Goal: Find specific page/section: Find specific page/section

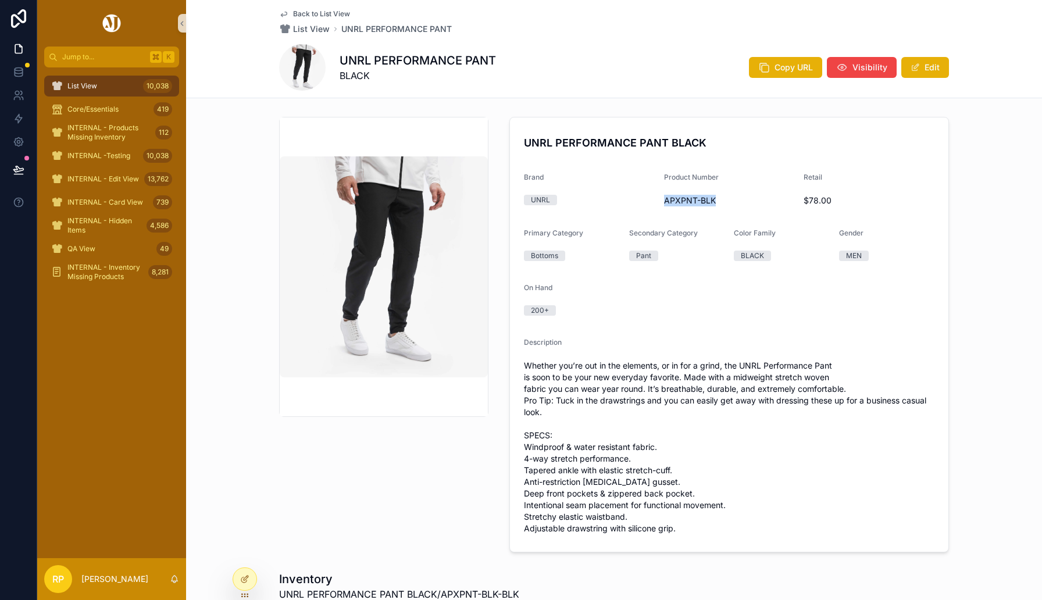
drag, startPoint x: 662, startPoint y: 200, endPoint x: 755, endPoint y: 197, distance: 93.1
click at [756, 196] on form "UNRL PERFORMANCE PANT BLACK Brand UNRL Product Number APXPNT-BLK Retail $78.00 …" at bounding box center [729, 334] width 438 height 434
copy span "APXPNT-BLK"
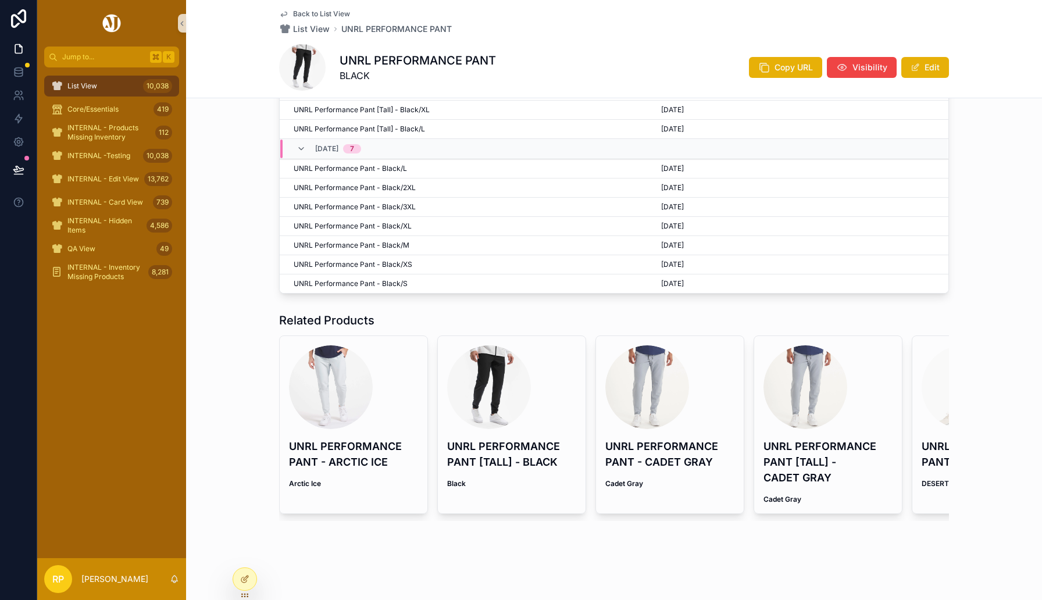
scroll to position [688, 0]
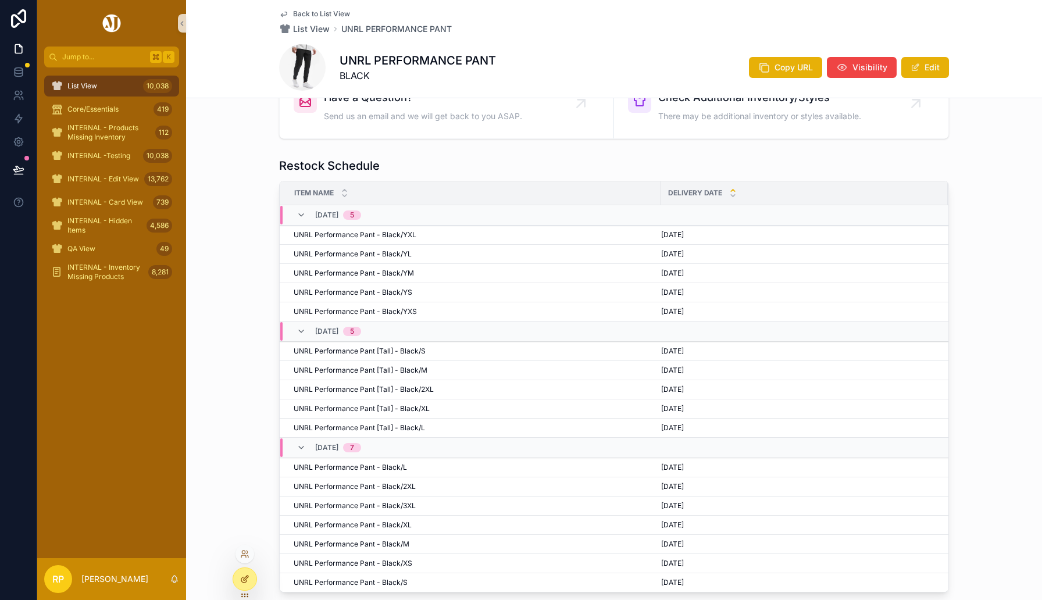
click at [243, 585] on div at bounding box center [244, 579] width 23 height 22
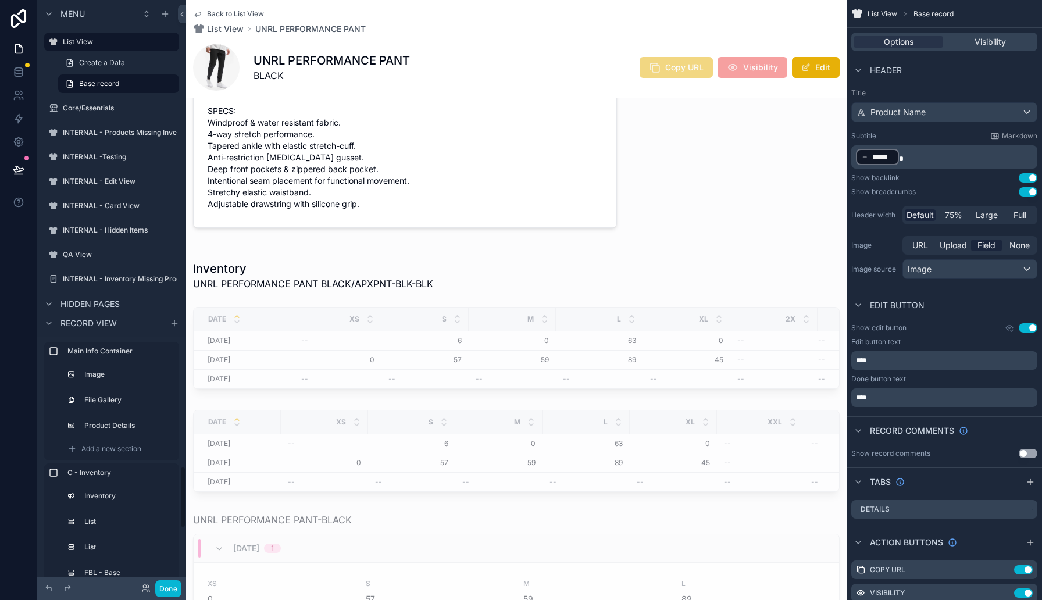
scroll to position [650, 0]
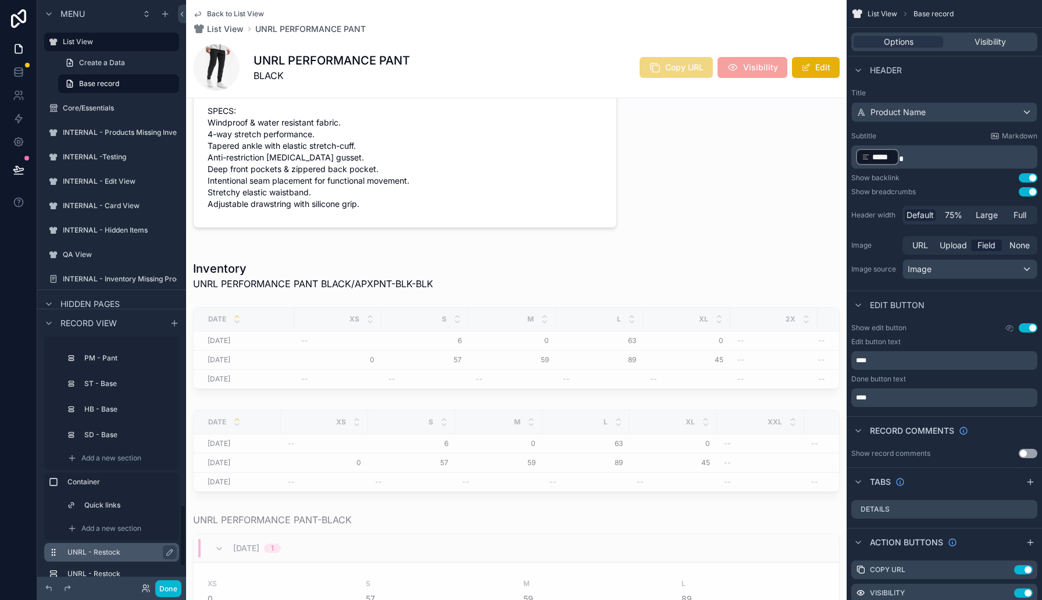
click at [101, 548] on label "UNRL - Restock" at bounding box center [118, 552] width 102 height 9
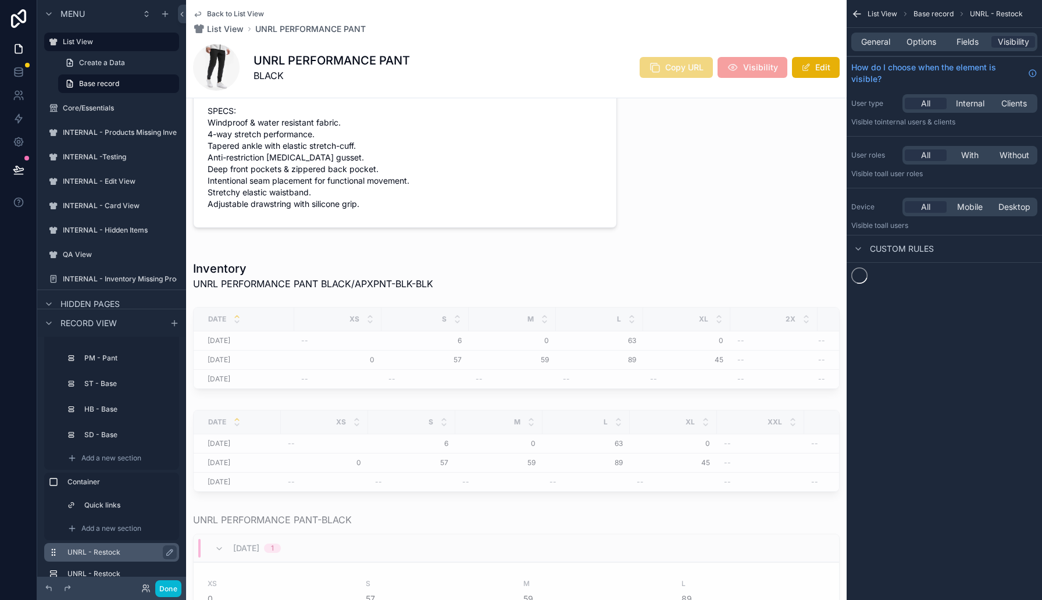
scroll to position [689, 0]
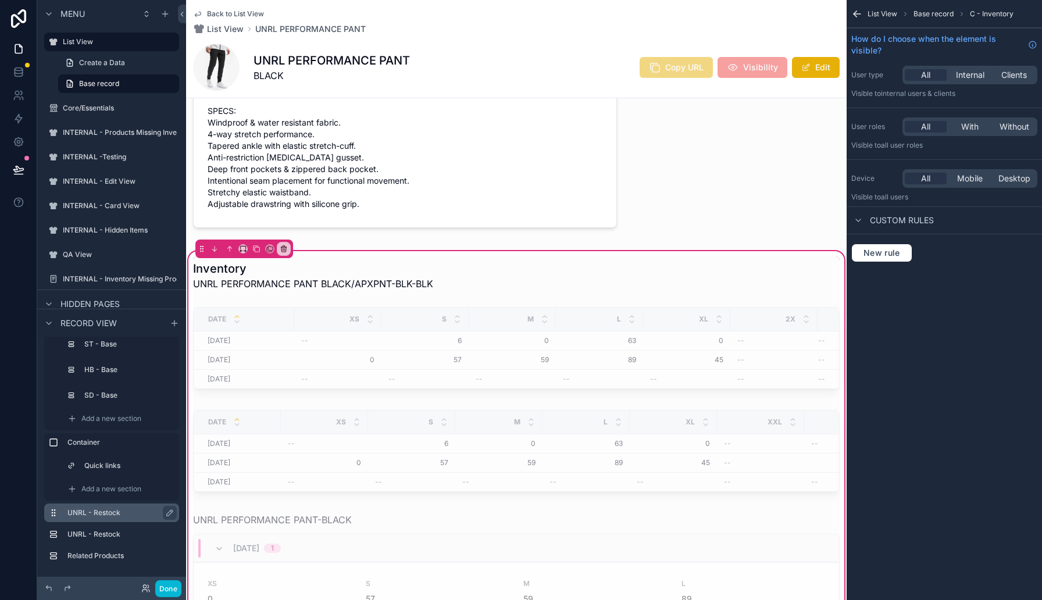
click at [108, 513] on label "UNRL - Restock" at bounding box center [118, 512] width 102 height 9
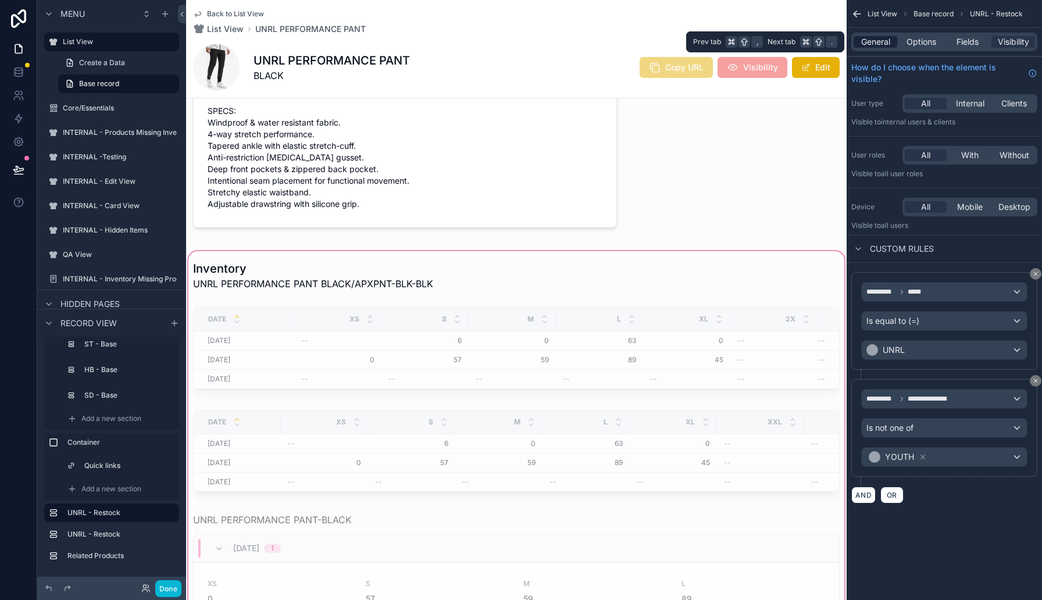
click at [882, 42] on span "General" at bounding box center [875, 42] width 29 height 12
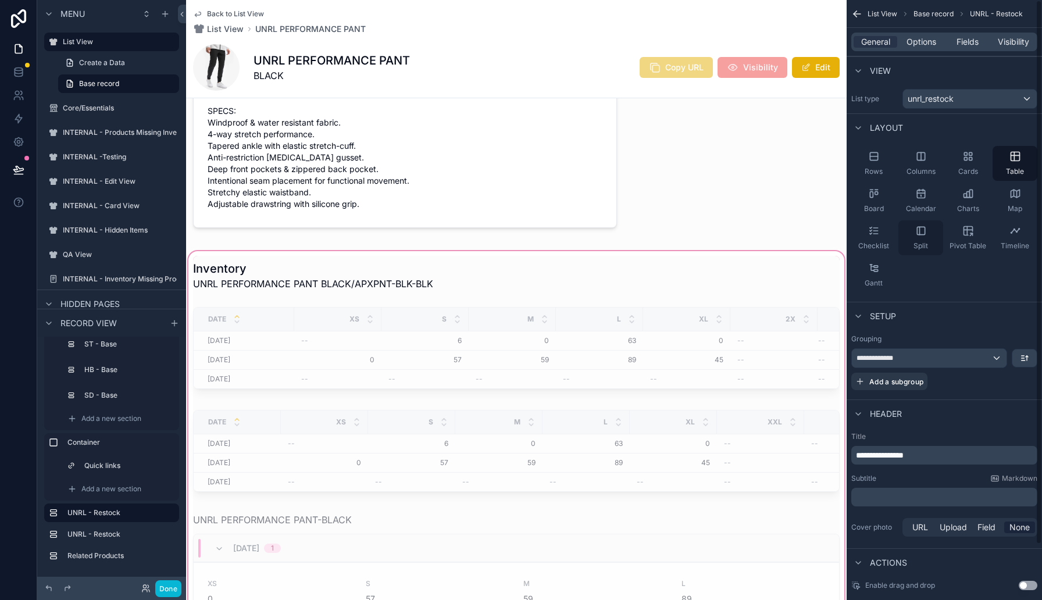
scroll to position [61, 0]
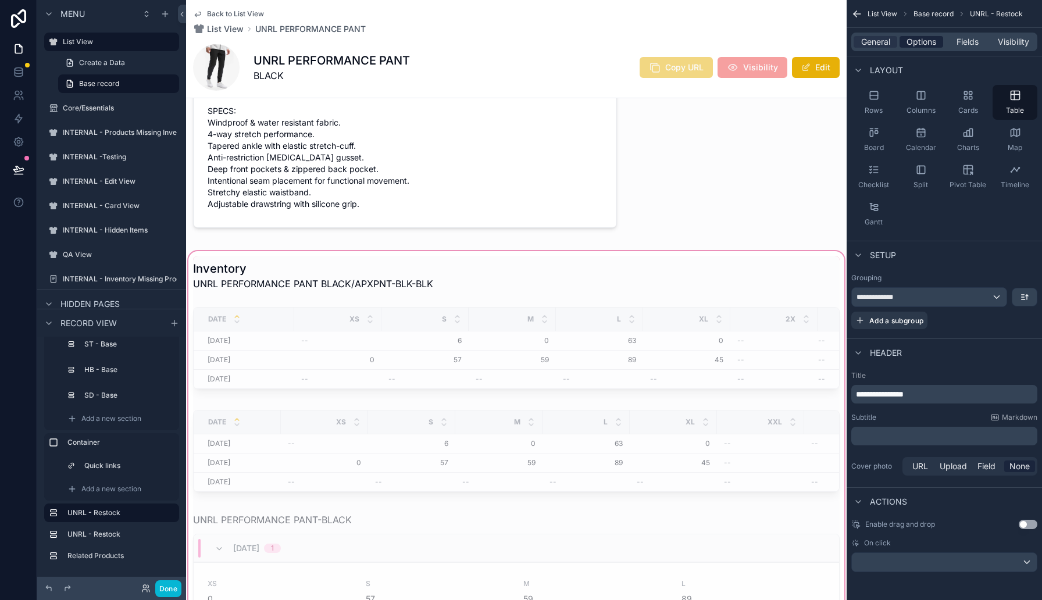
click at [919, 43] on span "Options" at bounding box center [922, 42] width 30 height 12
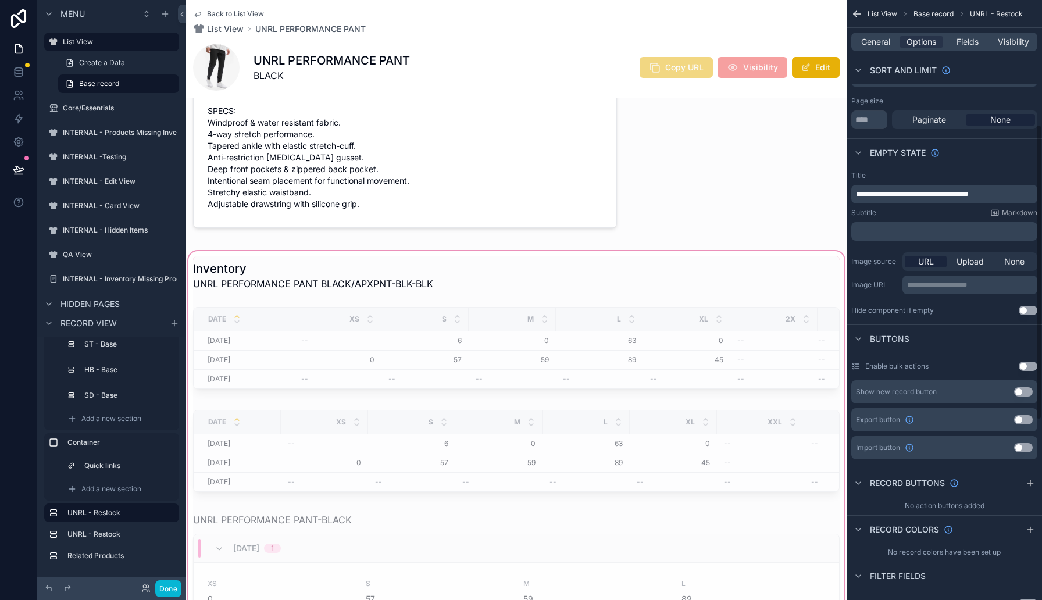
scroll to position [0, 0]
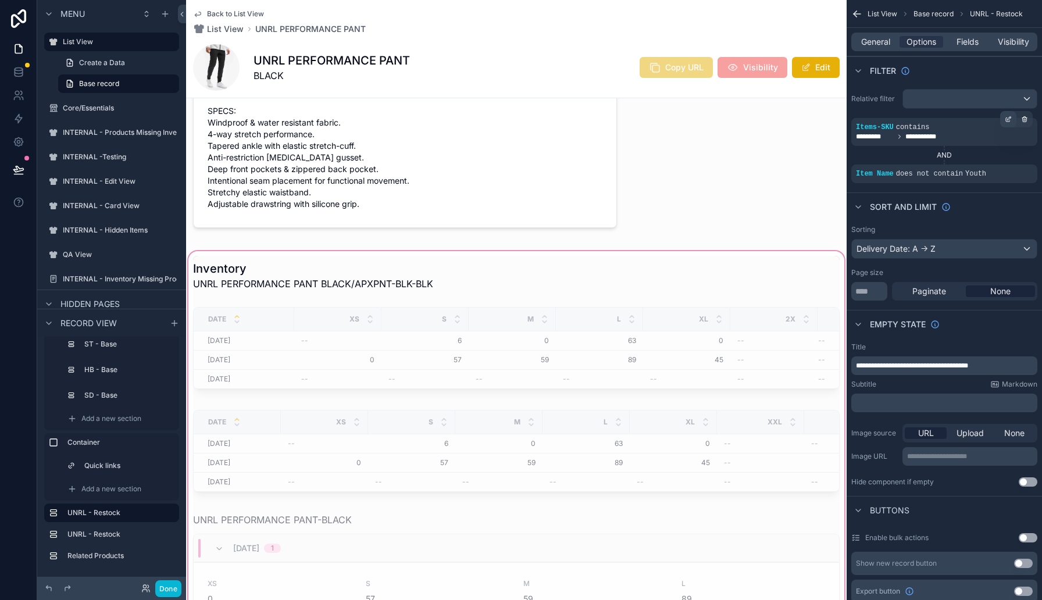
click at [1008, 119] on icon "scrollable content" at bounding box center [1008, 119] width 7 height 7
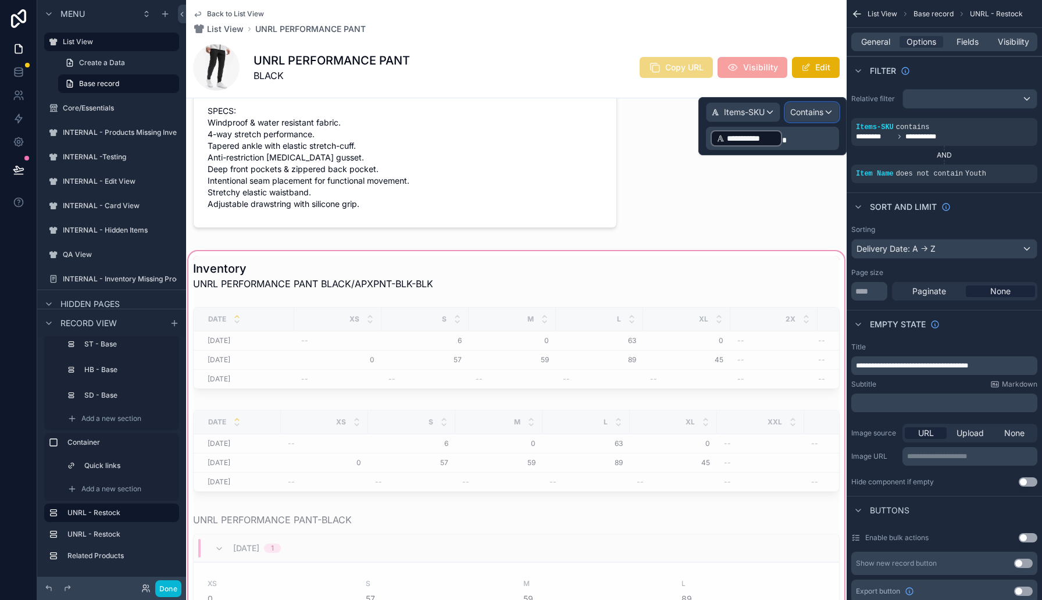
click at [806, 117] on span "Contains" at bounding box center [806, 112] width 33 height 12
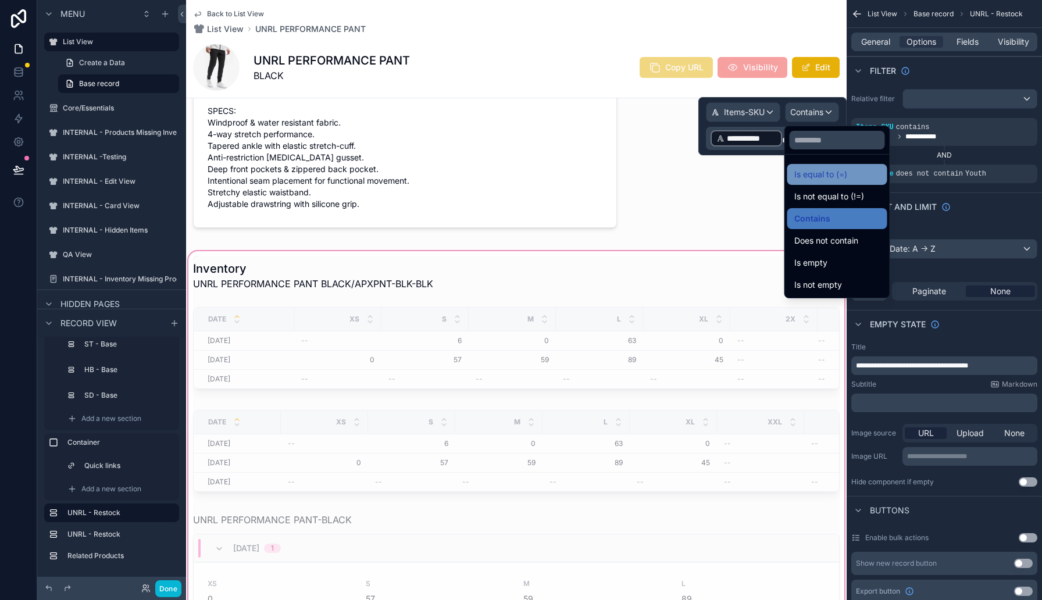
click at [813, 174] on span "Is equal to (=)" at bounding box center [820, 174] width 53 height 14
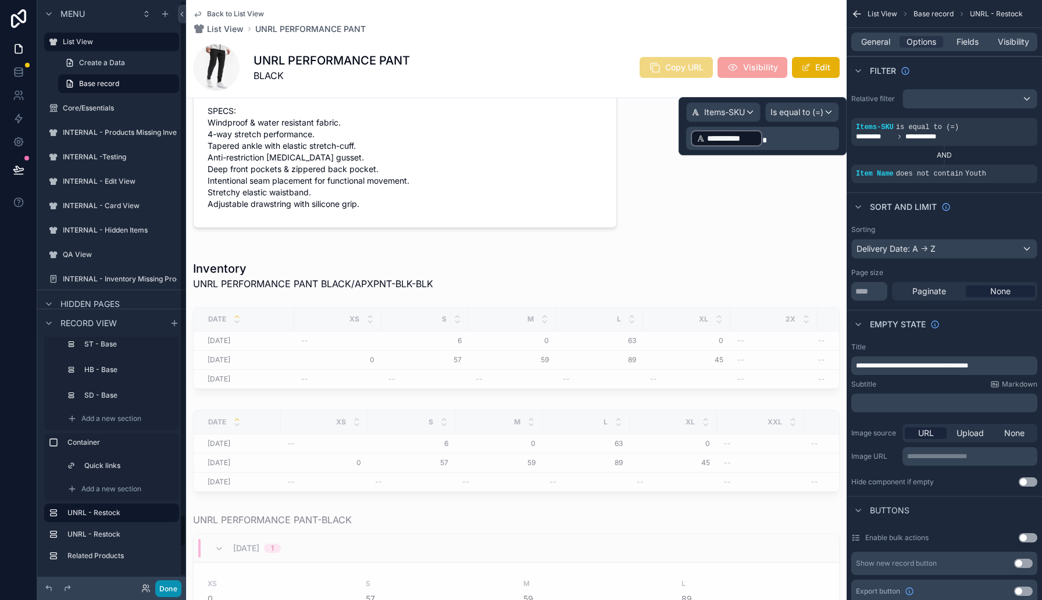
click at [169, 593] on button "Done" at bounding box center [168, 588] width 26 height 17
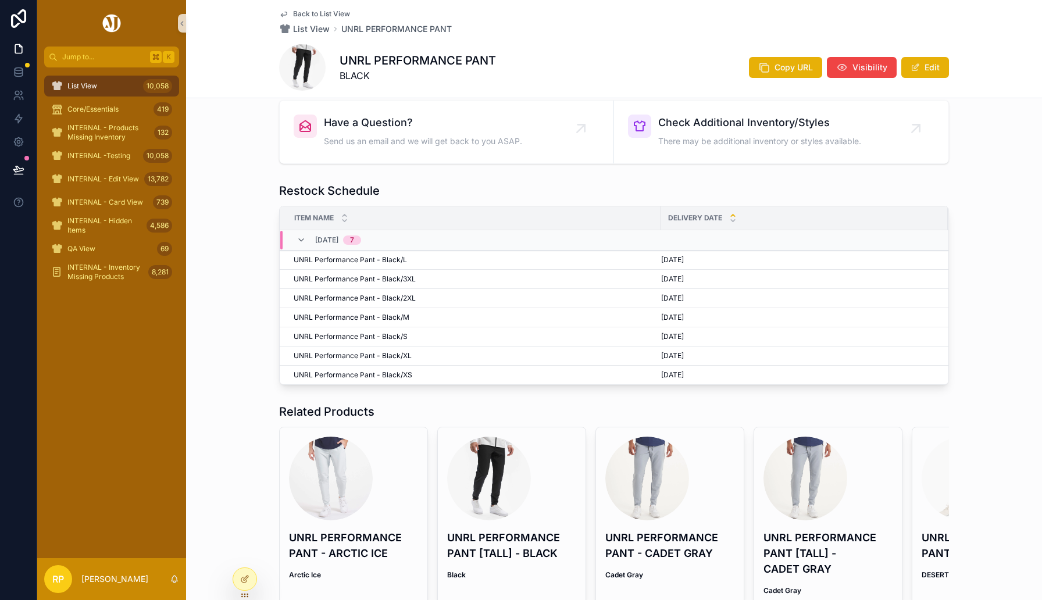
scroll to position [755, 0]
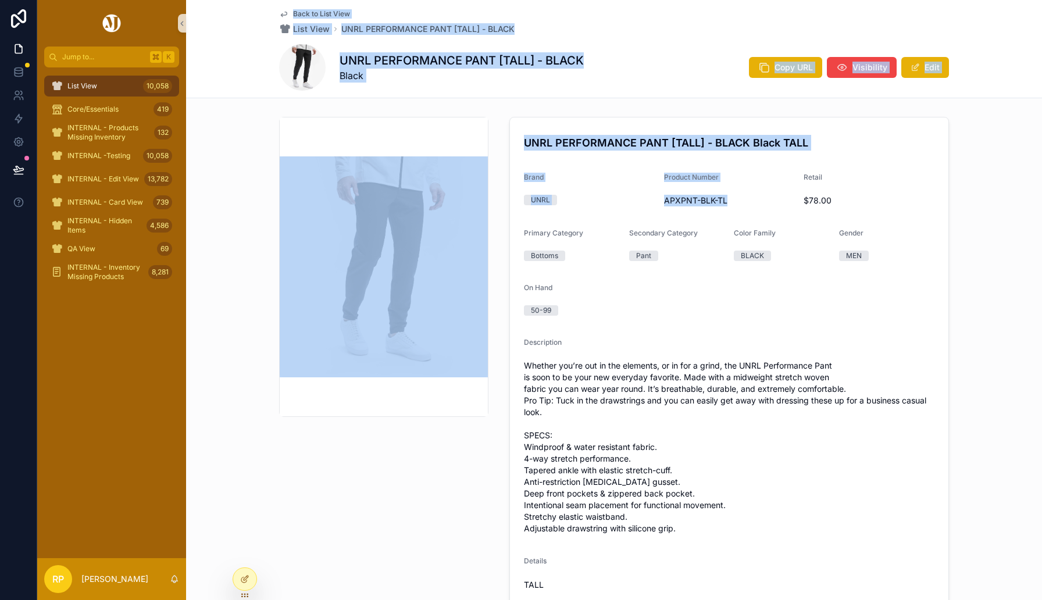
click at [742, 200] on span "APXPNT-BLK-TL" at bounding box center [729, 201] width 131 height 12
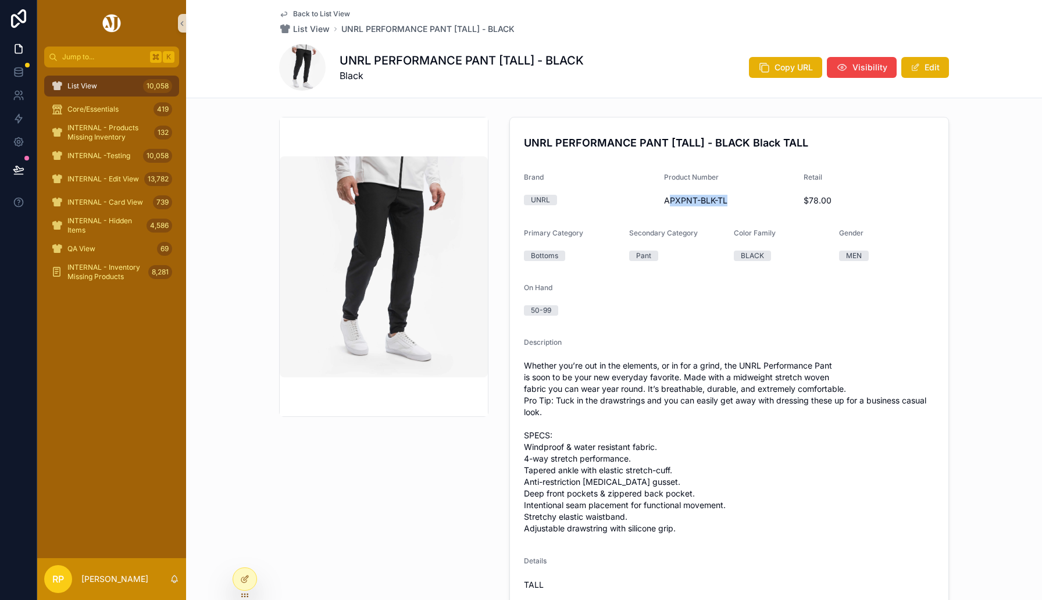
drag, startPoint x: 667, startPoint y: 201, endPoint x: 732, endPoint y: 202, distance: 64.6
click at [732, 202] on span "APXPNT-BLK-TL" at bounding box center [729, 201] width 131 height 12
drag, startPoint x: 663, startPoint y: 201, endPoint x: 730, endPoint y: 202, distance: 66.9
click at [730, 202] on span "APXPNT-BLK-TL" at bounding box center [729, 201] width 131 height 12
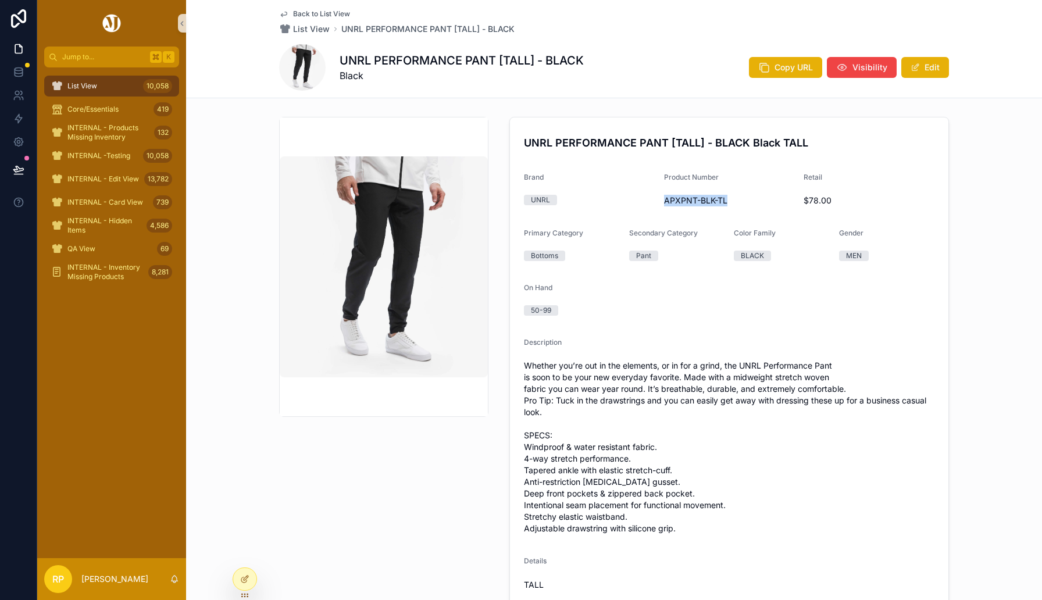
copy span "APXPNT-BLK-TL"
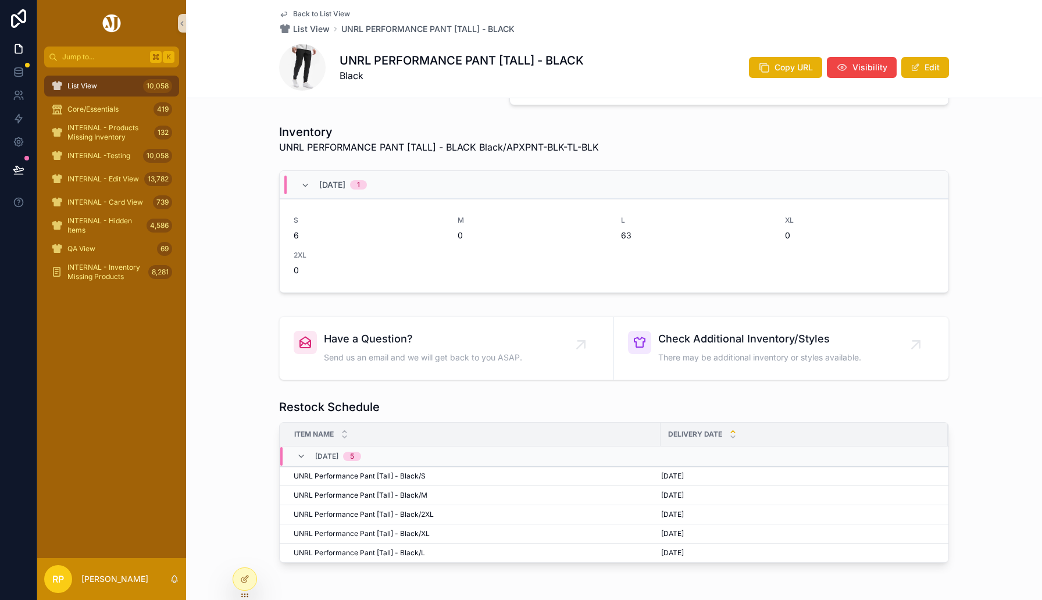
scroll to position [571, 0]
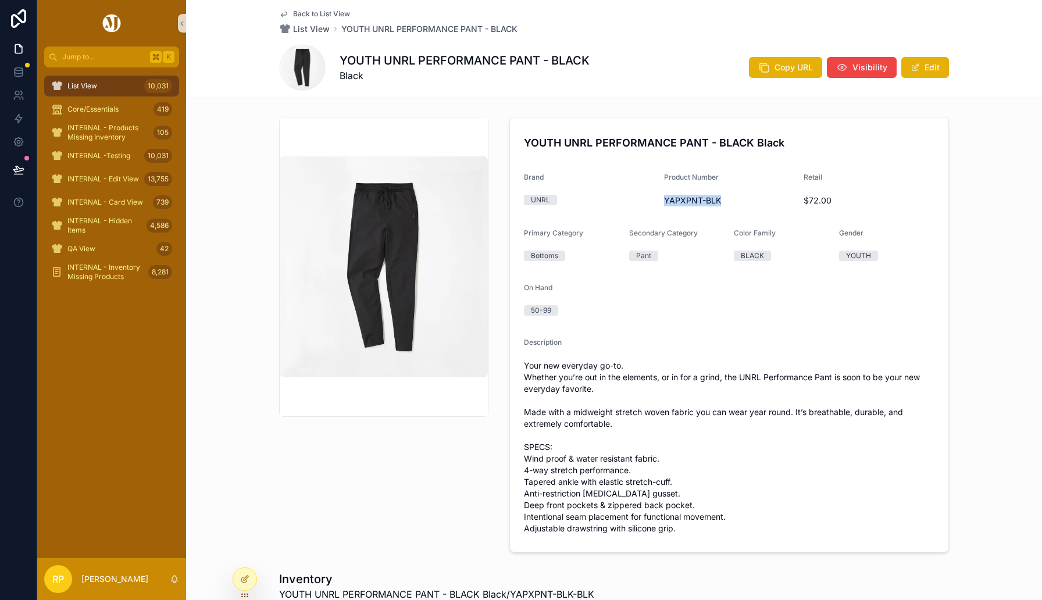
drag, startPoint x: 666, startPoint y: 199, endPoint x: 739, endPoint y: 199, distance: 73.3
click at [739, 199] on span "YAPXPNT-BLK" at bounding box center [729, 201] width 131 height 12
copy span "YAPXPNT-BLK"
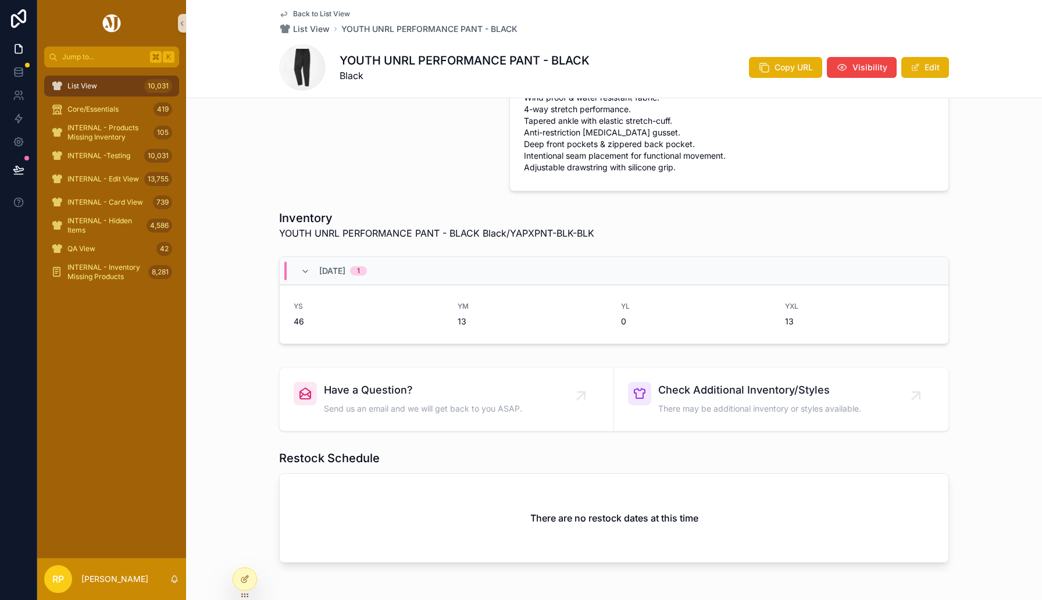
scroll to position [422, 0]
